Goal: Task Accomplishment & Management: Complete application form

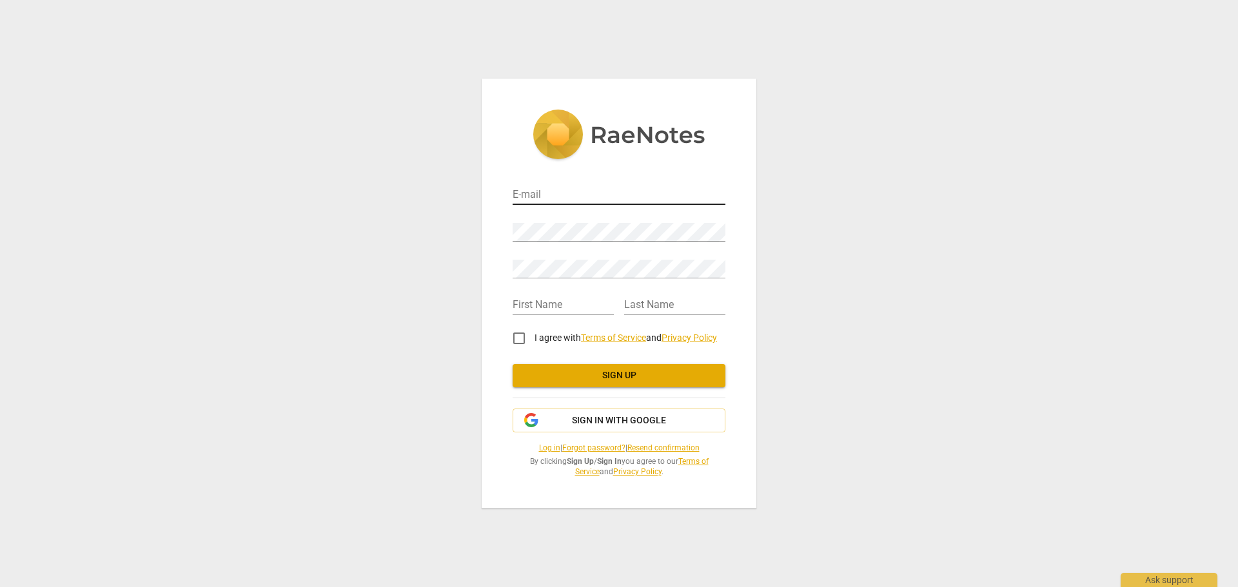
click at [534, 199] on input "email" at bounding box center [618, 195] width 213 height 19
type input "[PERSON_NAME][EMAIL_ADDRESS][DOMAIN_NAME]"
click at [396, 229] on div "E-mail karen@coachingstudies.org Password Retype Password First Name Last Name …" at bounding box center [619, 293] width 1238 height 587
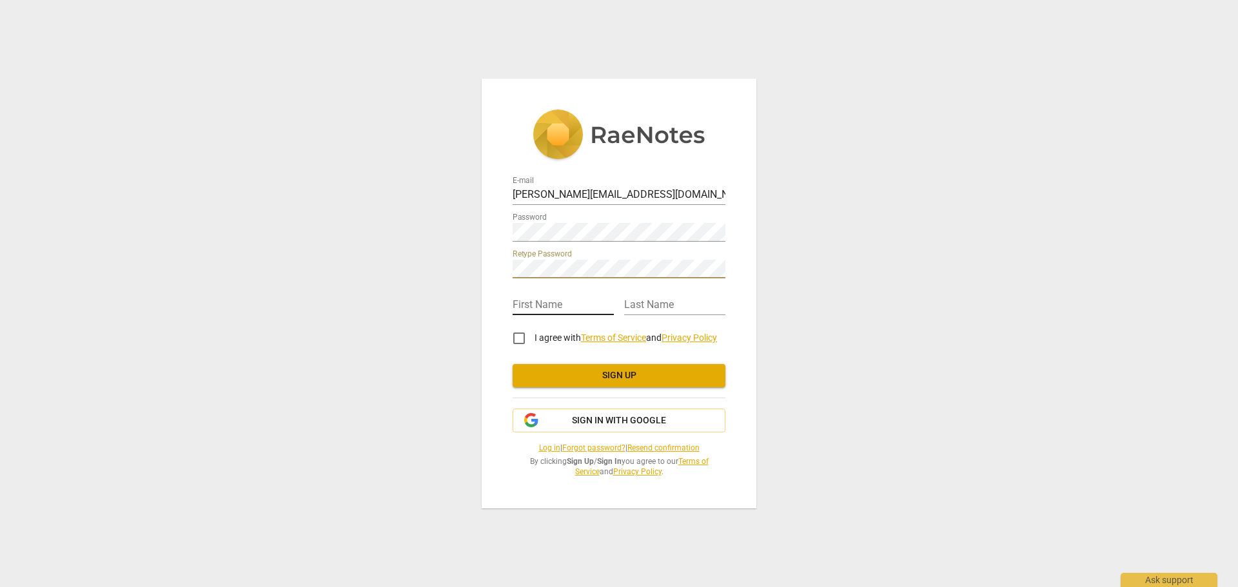
click at [589, 297] on input "text" at bounding box center [562, 306] width 101 height 19
type input "Karen"
type input "Hayes"
click at [524, 339] on input "I agree with Terms of Service and Privacy Policy" at bounding box center [518, 338] width 31 height 31
checkbox input "true"
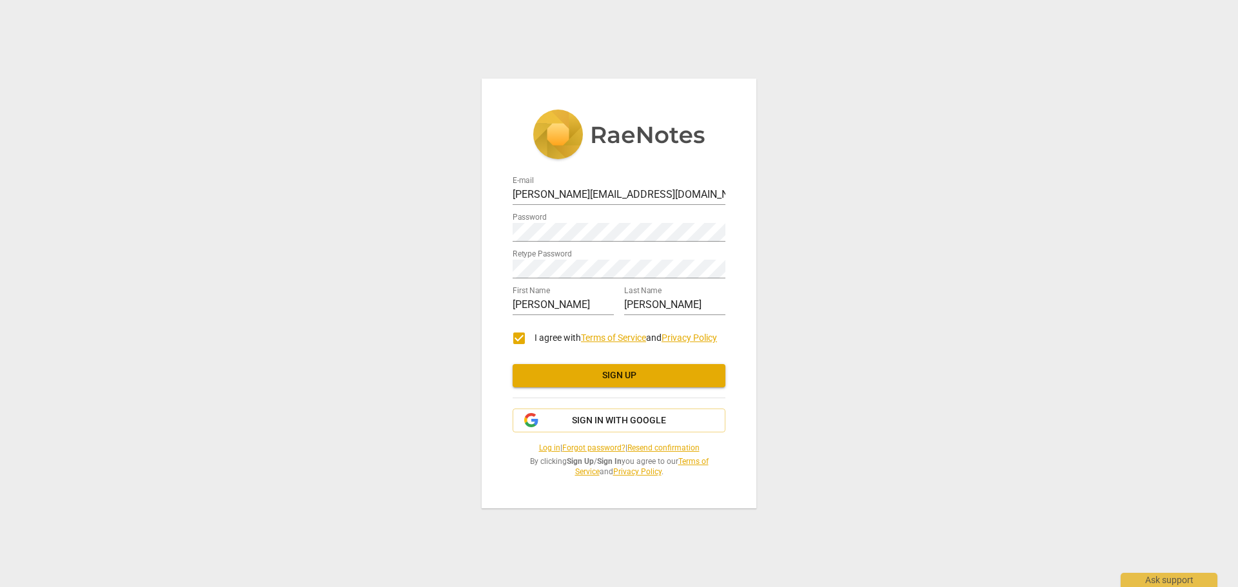
click at [567, 362] on div "E-mail karen@coachingstudies.org Password Retype Password First Name Karen Last…" at bounding box center [618, 324] width 213 height 307
click at [570, 371] on span "Sign up" at bounding box center [619, 375] width 192 height 13
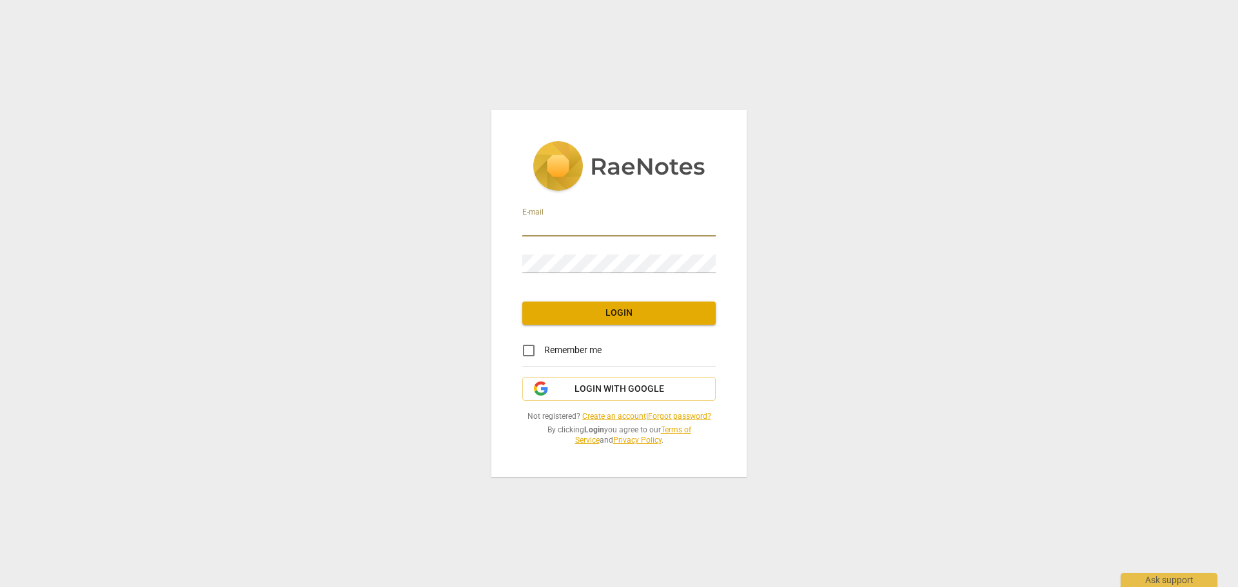
click at [589, 229] on input "email" at bounding box center [618, 227] width 193 height 19
type input "[PERSON_NAME][EMAIL_ADDRESS][DOMAIN_NAME]"
drag, startPoint x: 589, startPoint y: 356, endPoint x: 586, endPoint y: 349, distance: 7.2
click at [587, 352] on span "Remember me" at bounding box center [572, 351] width 57 height 14
click at [585, 349] on span "Remember me" at bounding box center [572, 351] width 57 height 14
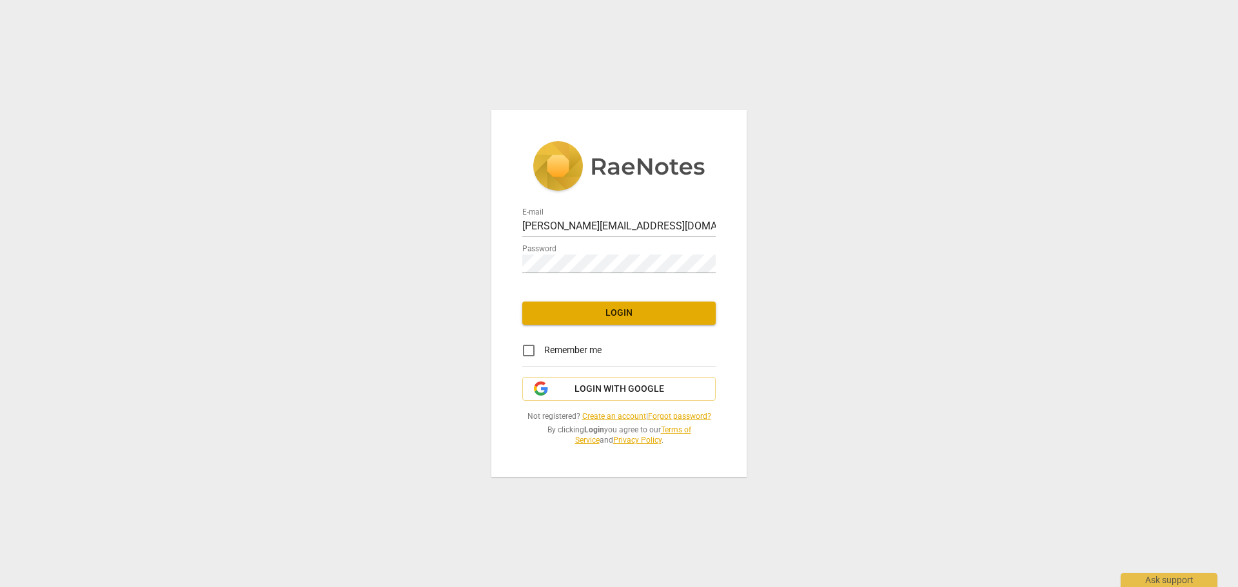
click at [544, 349] on input "Remember me" at bounding box center [528, 350] width 31 height 31
checkbox input "true"
click at [569, 326] on div "E-mail [PERSON_NAME][EMAIL_ADDRESS][DOMAIN_NAME] Password Login Remember me Log…" at bounding box center [618, 293] width 255 height 366
click at [565, 321] on button "Login" at bounding box center [618, 313] width 193 height 23
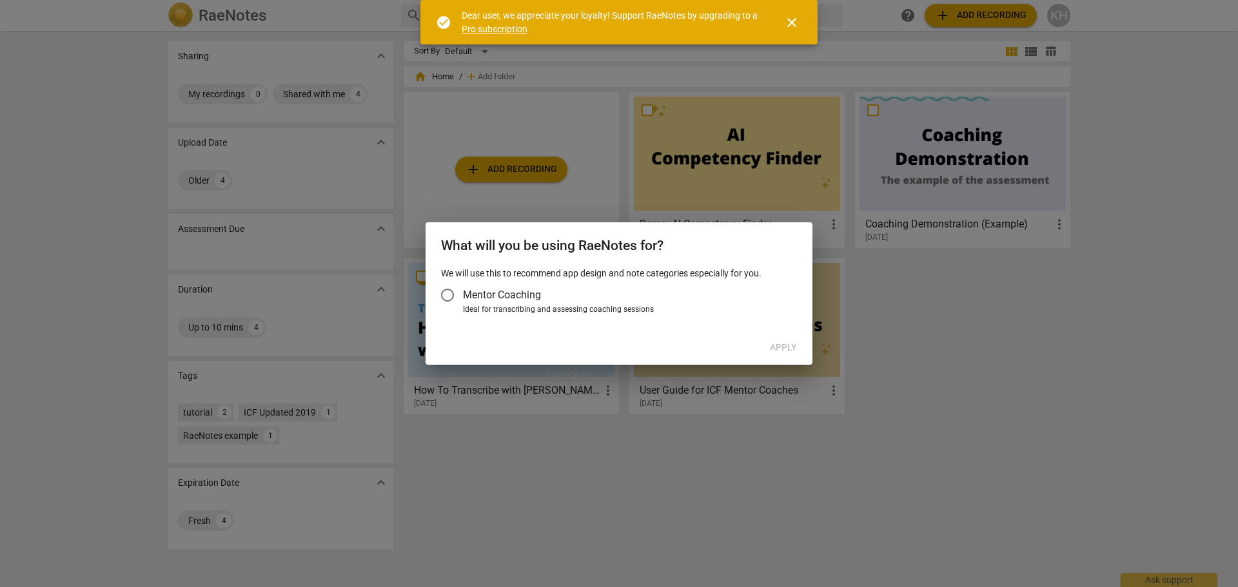
click at [502, 297] on span "Mentor Coaching" at bounding box center [502, 294] width 78 height 15
click at [463, 297] on input "Mentor Coaching" at bounding box center [447, 295] width 31 height 31
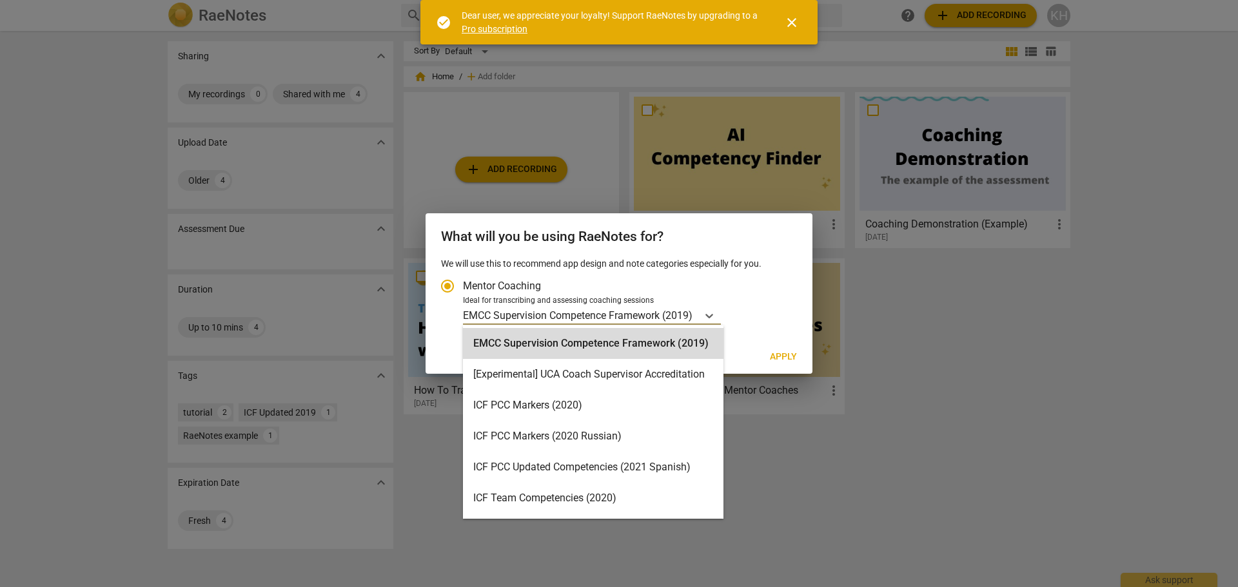
click at [515, 316] on p "EMCC Supervision Competence Framework (2019)" at bounding box center [577, 315] width 229 height 15
click at [0, 0] on input "Ideal for transcribing and assessing coaching sessions 16 results available. Us…" at bounding box center [0, 0] width 0 height 0
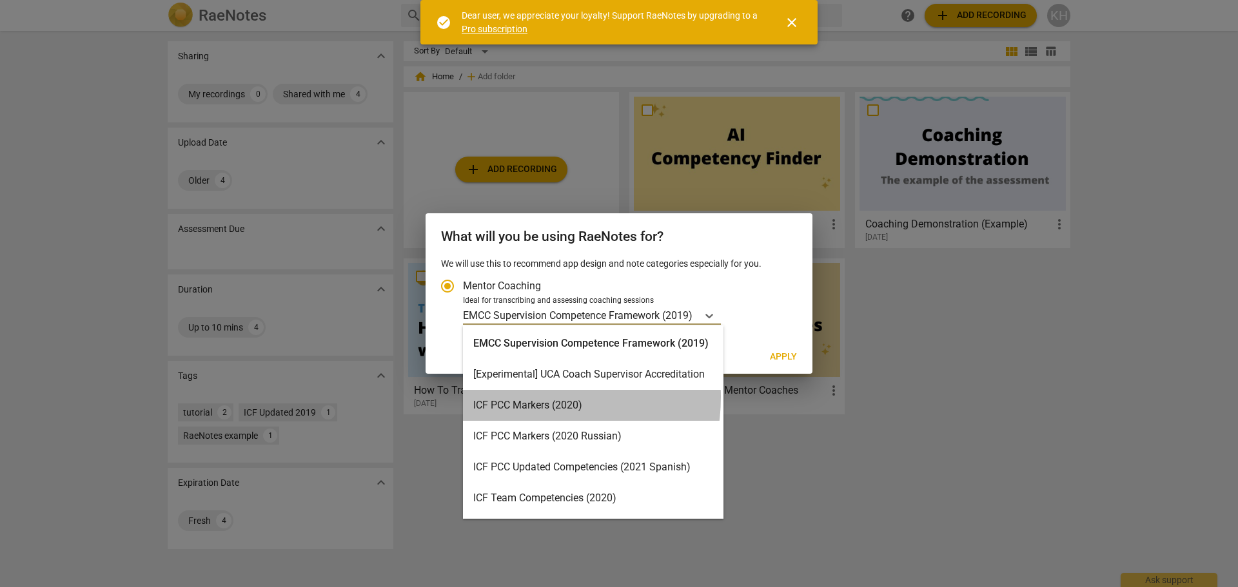
click at [517, 397] on div "ICF PCC Markers (2020)" at bounding box center [593, 405] width 260 height 31
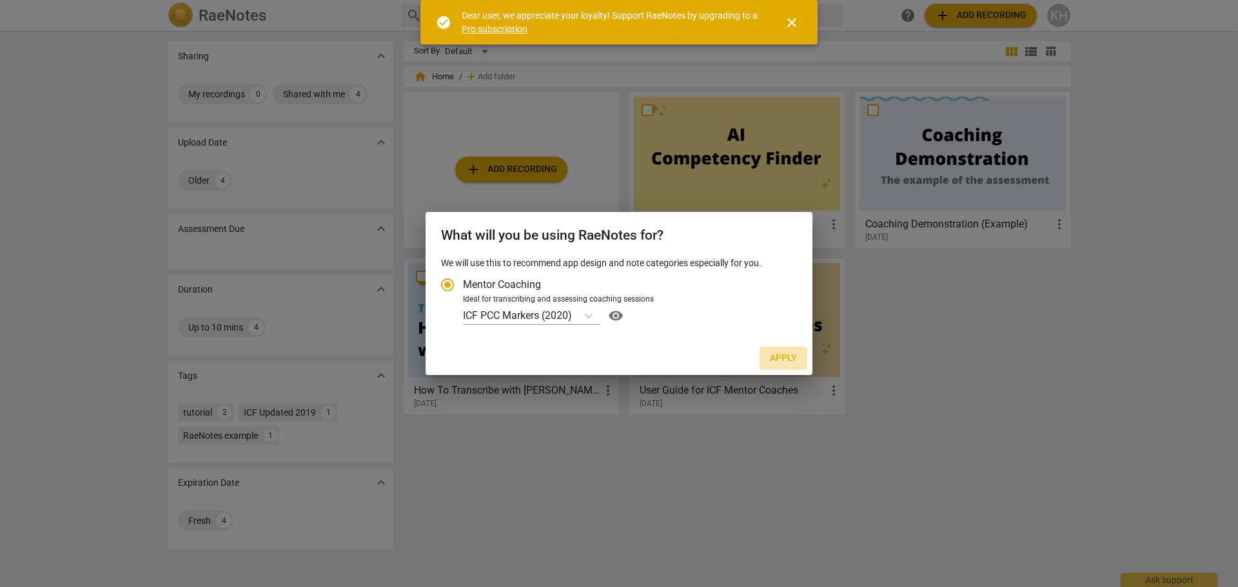
click at [777, 363] on span "Apply" at bounding box center [783, 358] width 27 height 13
radio input "false"
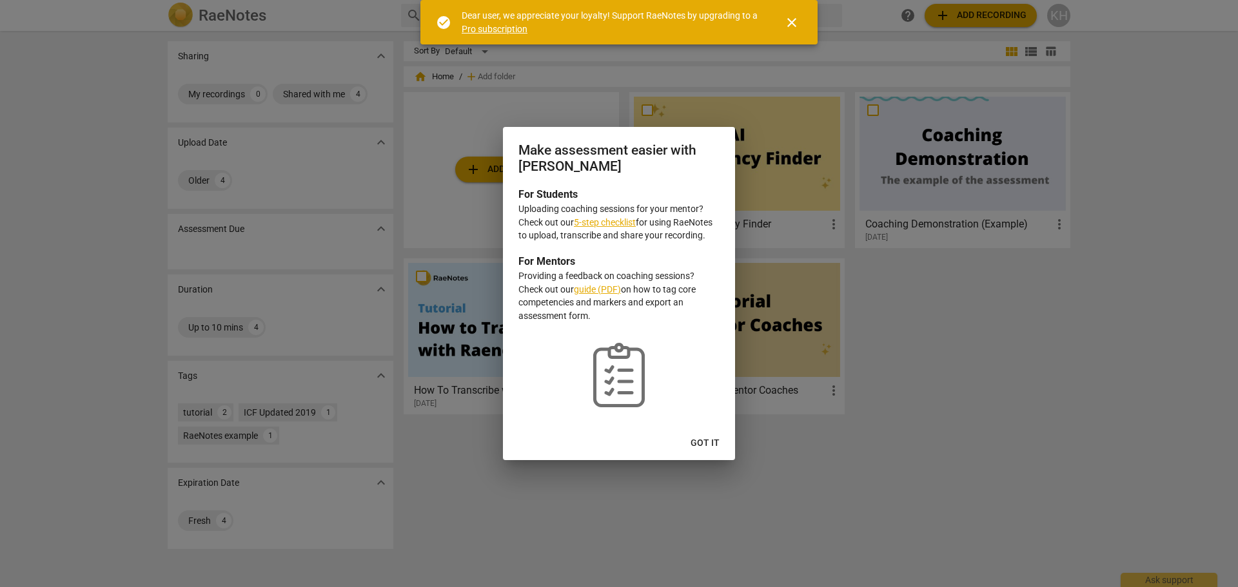
drag, startPoint x: 698, startPoint y: 442, endPoint x: 553, endPoint y: 425, distance: 145.9
click at [553, 425] on div "Make assessment easier with RaeNotes For Students Uploading coaching sessions f…" at bounding box center [619, 293] width 232 height 333
click at [696, 440] on span "Got it" at bounding box center [704, 443] width 29 height 13
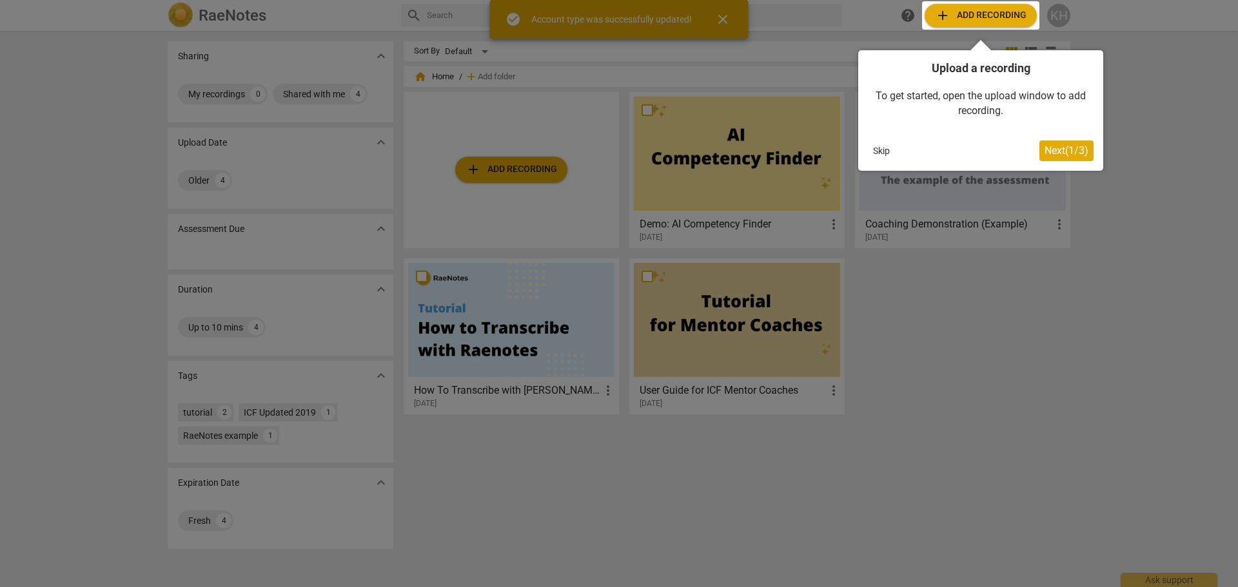
click at [883, 152] on button "Skip" at bounding box center [881, 150] width 27 height 19
